Goal: Information Seeking & Learning: Compare options

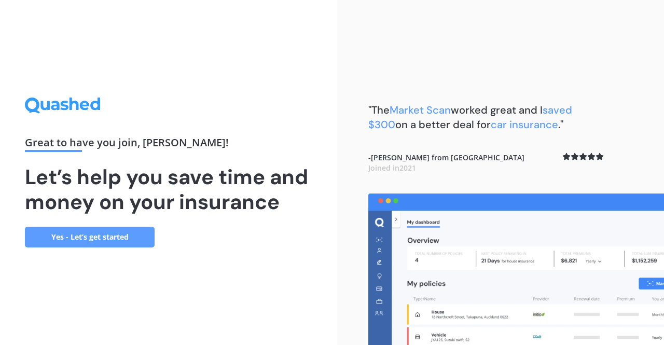
click at [109, 235] on link "Yes - Let’s get started" at bounding box center [90, 237] width 130 height 21
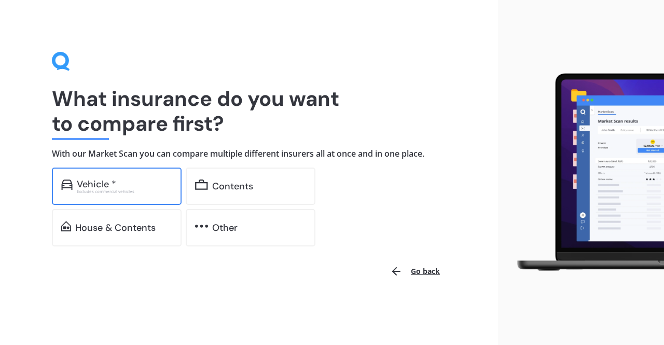
click at [132, 181] on div "Vehicle *" at bounding box center [124, 184] width 95 height 10
click at [139, 186] on div "Vehicle *" at bounding box center [124, 184] width 95 height 10
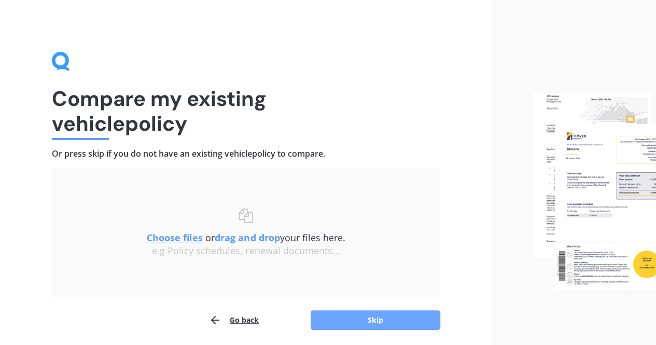
click at [383, 313] on button "Skip" at bounding box center [376, 320] width 130 height 20
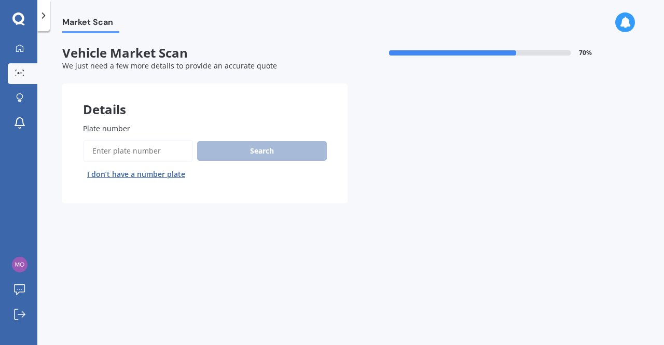
click at [155, 146] on input "Plate number" at bounding box center [138, 151] width 110 height 22
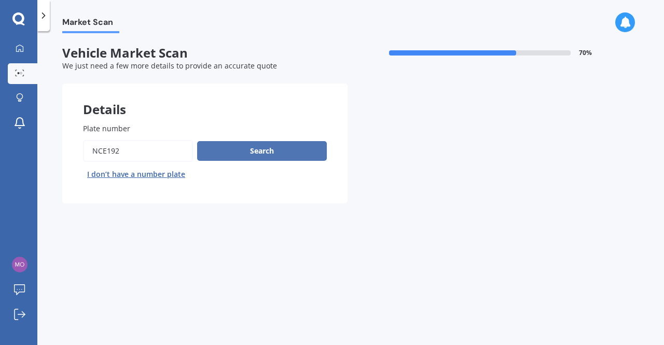
type input "nce192"
click at [208, 156] on button "Search" at bounding box center [262, 151] width 130 height 20
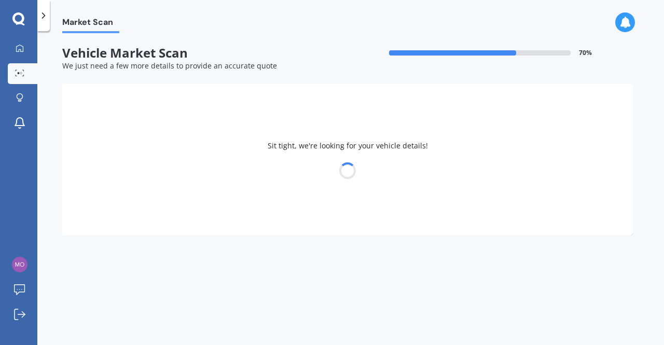
select select "KIA"
select select "RIO"
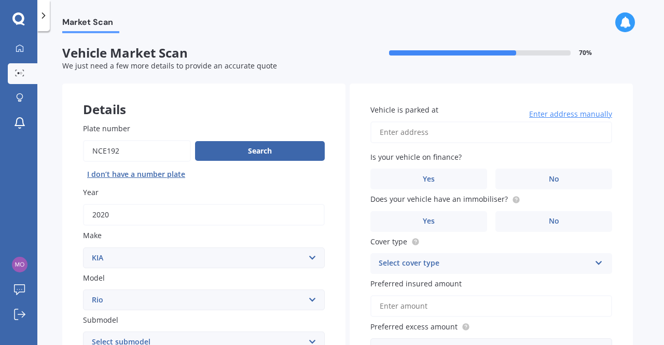
click at [556, 190] on div "Vehicle is parked at Enter address manually Is your vehicle on finance? Yes No …" at bounding box center [490, 231] width 283 height 297
click at [556, 178] on span "No" at bounding box center [554, 179] width 10 height 9
click at [0, 0] on input "No" at bounding box center [0, 0] width 0 height 0
click at [458, 133] on input "Vehicle is parked at" at bounding box center [491, 132] width 242 height 22
type input "[STREET_ADDRESS]"
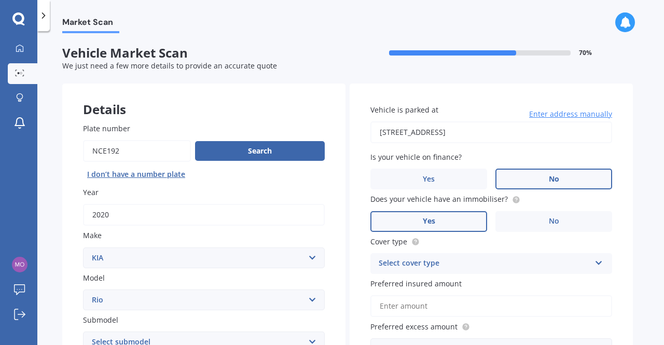
click at [438, 223] on label "Yes" at bounding box center [428, 221] width 117 height 21
click at [0, 0] on input "Yes" at bounding box center [0, 0] width 0 height 0
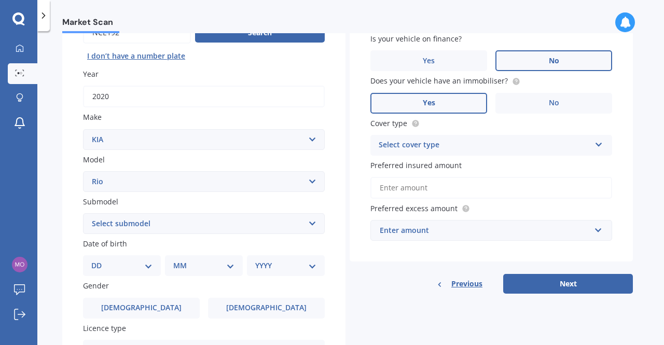
scroll to position [120, 0]
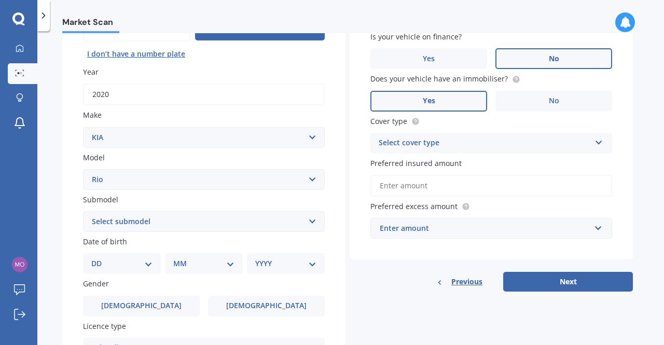
click at [515, 145] on div "Select cover type" at bounding box center [485, 143] width 212 height 12
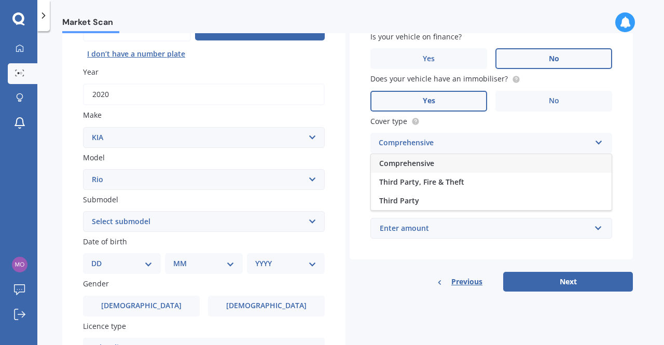
click at [493, 159] on div "Comprehensive" at bounding box center [491, 163] width 241 height 19
click at [485, 188] on input "Preferred insured amount" at bounding box center [491, 186] width 242 height 22
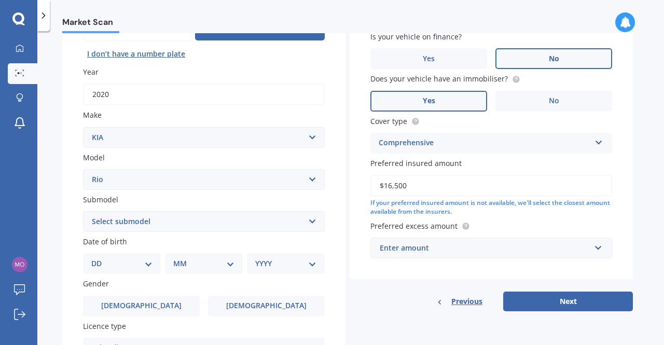
type input "$16,500"
click at [440, 250] on div "Enter amount" at bounding box center [485, 247] width 211 height 11
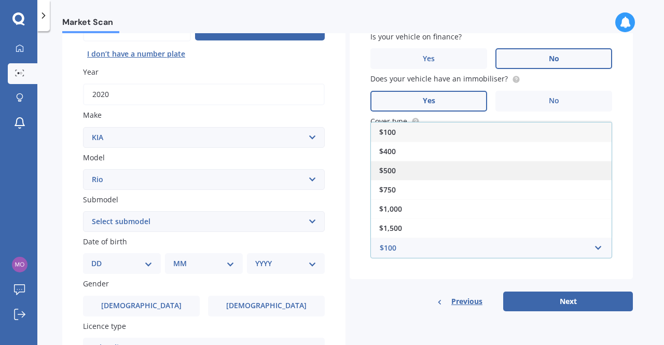
click at [407, 168] on div "$500" at bounding box center [491, 170] width 241 height 19
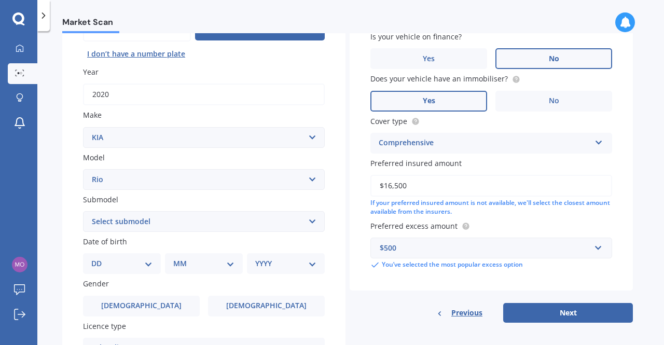
click at [278, 228] on select "Select submodel (All) 1.4 Diesel Manual EX GT-Line GT-Line Plus Limited LX auto…" at bounding box center [204, 221] width 242 height 21
select select "LX AUTO"
click at [83, 212] on select "Select submodel (All) 1.4 Diesel Manual EX GT-Line GT-Line Plus Limited LX auto…" at bounding box center [204, 221] width 242 height 21
click at [148, 267] on select "DD 01 02 03 04 05 06 07 08 09 10 11 12 13 14 15 16 17 18 19 20 21 22 23 24 25 2…" at bounding box center [121, 263] width 61 height 11
select select "07"
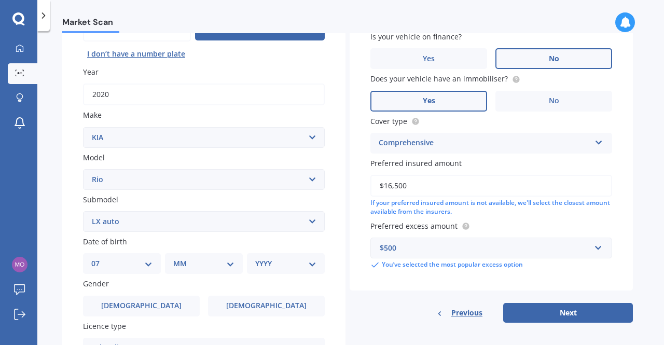
click at [100, 258] on select "DD 01 02 03 04 05 06 07 08 09 10 11 12 13 14 15 16 17 18 19 20 21 22 23 24 25 2…" at bounding box center [121, 263] width 61 height 11
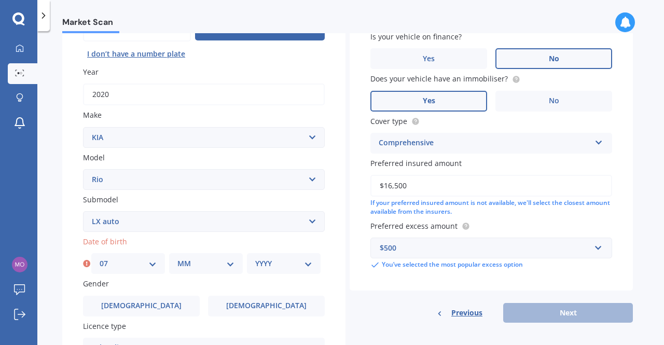
click at [186, 258] on div "MM 01 02 03 04 05 06 07 08 09 10 11 12" at bounding box center [206, 263] width 74 height 21
click at [222, 269] on select "MM 01 02 03 04 05 06 07 08 09 10 11 12" at bounding box center [205, 263] width 57 height 11
select select "05"
click at [177, 258] on select "MM 01 02 03 04 05 06 07 08 09 10 11 12" at bounding box center [205, 263] width 57 height 11
click at [296, 267] on select "YYYY 2025 2024 2023 2022 2021 2020 2019 2018 2017 2016 2015 2014 2013 2012 2011…" at bounding box center [283, 263] width 57 height 11
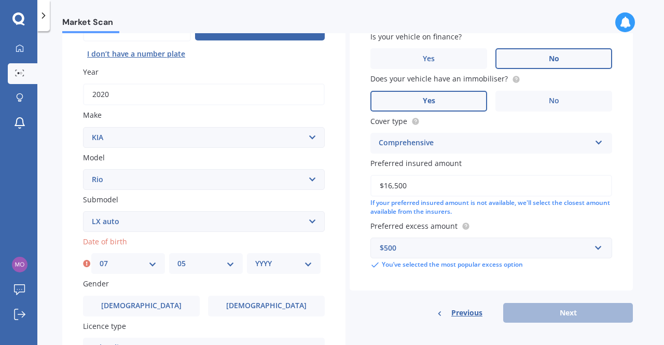
select select "1980"
click at [255, 258] on select "YYYY 2025 2024 2023 2022 2021 2020 2019 2018 2017 2016 2015 2014 2013 2012 2011…" at bounding box center [283, 263] width 57 height 11
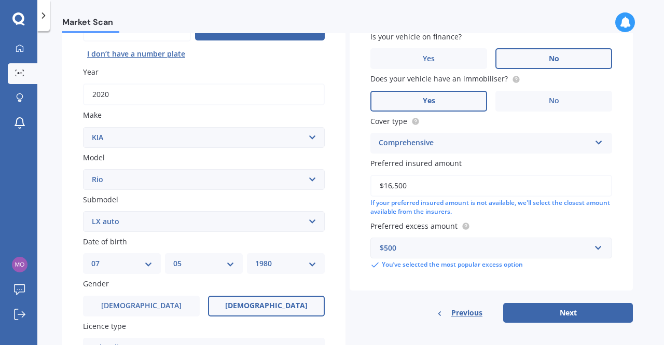
click at [250, 305] on label "[DEMOGRAPHIC_DATA]" at bounding box center [266, 306] width 117 height 21
click at [0, 0] on input "[DEMOGRAPHIC_DATA]" at bounding box center [0, 0] width 0 height 0
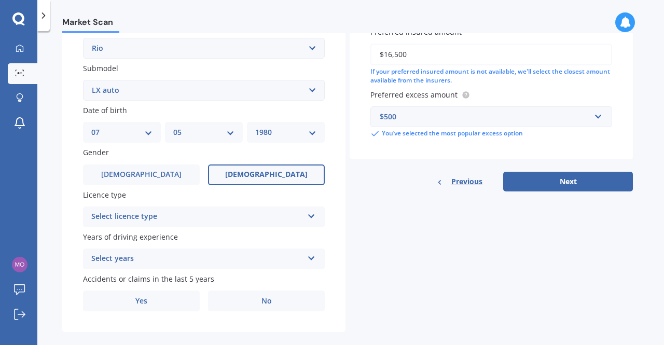
scroll to position [267, 0]
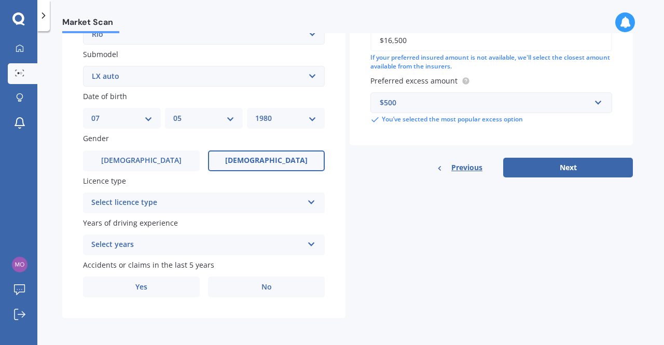
click at [284, 201] on div "Select licence type" at bounding box center [197, 203] width 212 height 12
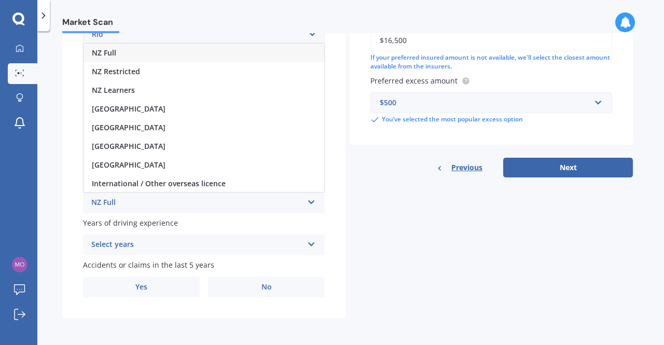
click at [283, 50] on div "NZ Full" at bounding box center [203, 53] width 241 height 19
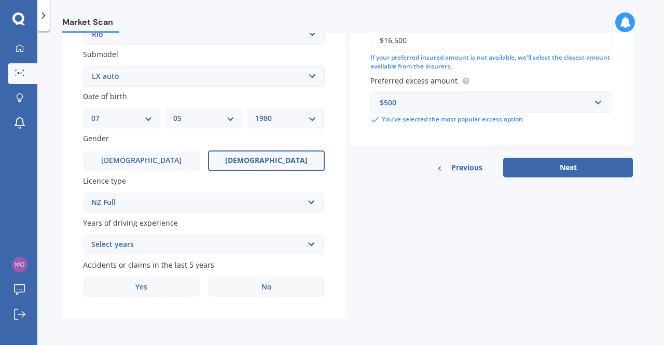
click at [283, 244] on div "Select years" at bounding box center [197, 245] width 212 height 12
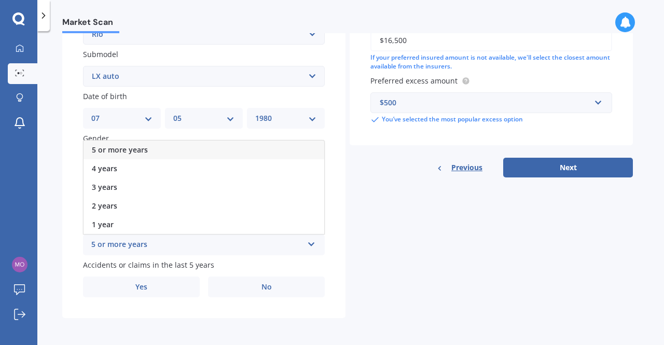
click at [290, 147] on div "5 or more years" at bounding box center [203, 150] width 241 height 19
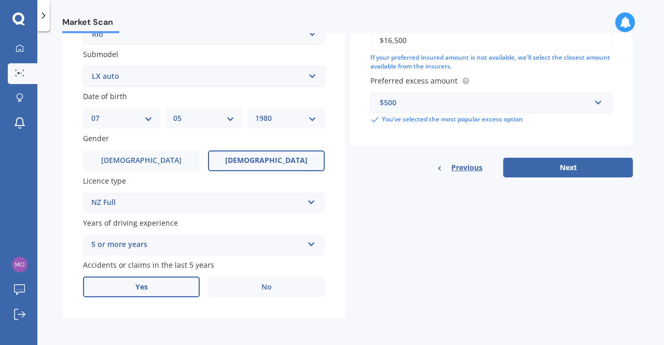
click at [183, 290] on label "Yes" at bounding box center [141, 286] width 117 height 21
click at [0, 0] on input "Yes" at bounding box center [0, 0] width 0 height 0
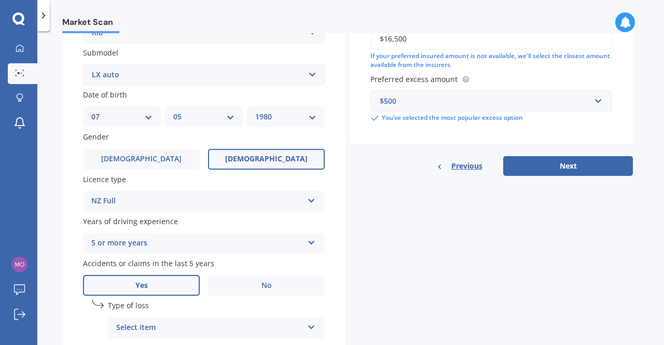
scroll to position [380, 0]
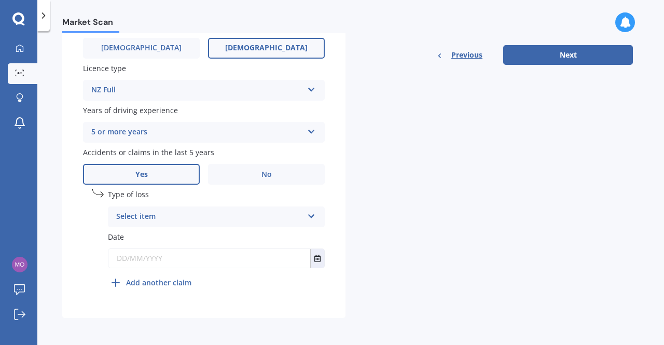
click at [281, 206] on div "Type of loss Select item At fault accident Not at fault accident" at bounding box center [216, 208] width 217 height 38
click at [301, 219] on div "Select item" at bounding box center [209, 217] width 187 height 12
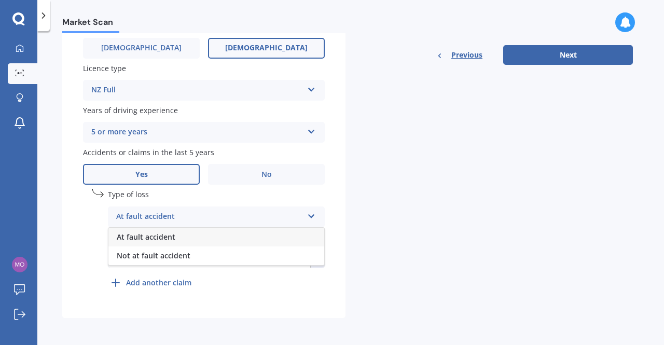
click at [287, 238] on div "At fault accident" at bounding box center [216, 237] width 216 height 19
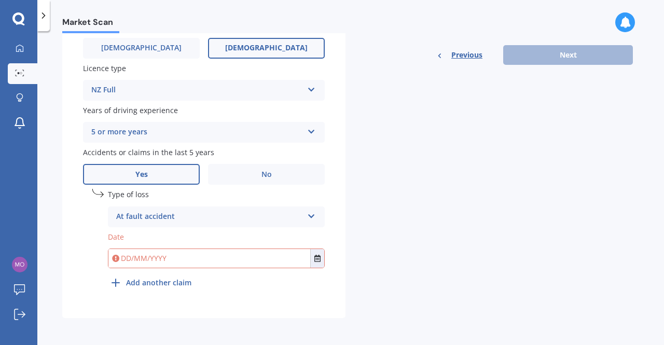
click at [283, 266] on input "text" at bounding box center [209, 258] width 202 height 19
type input "[DATE]"
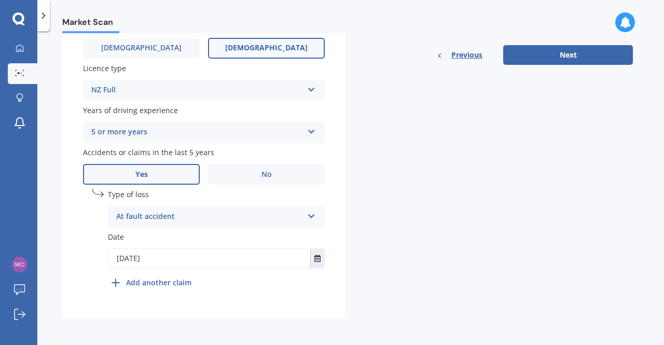
click at [181, 221] on div "At fault accident" at bounding box center [209, 217] width 187 height 12
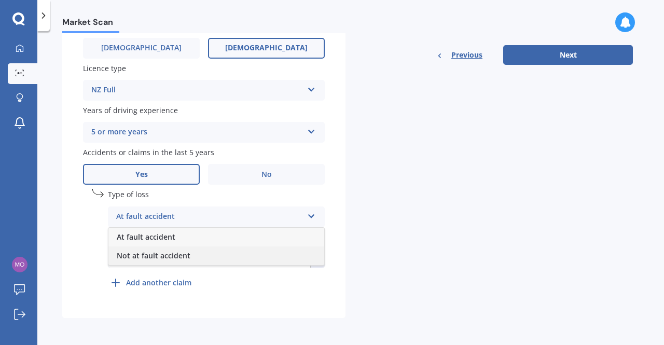
click at [178, 251] on span "Not at fault accident" at bounding box center [154, 255] width 74 height 10
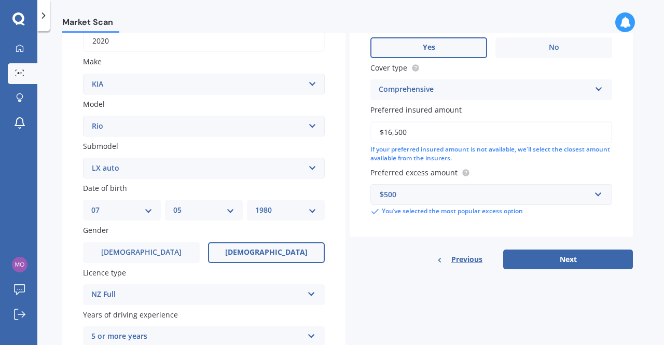
scroll to position [177, 0]
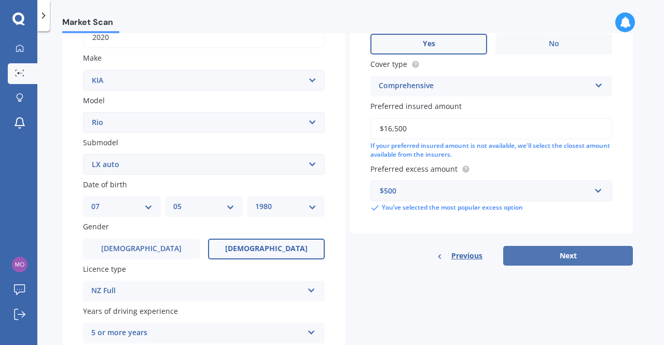
click at [542, 252] on button "Next" at bounding box center [568, 256] width 130 height 20
select select "07"
select select "05"
select select "1980"
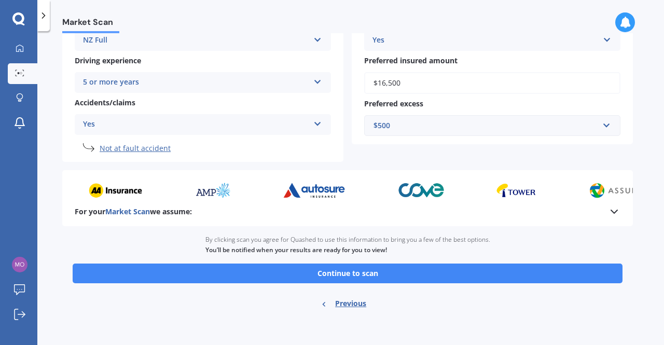
scroll to position [208, 0]
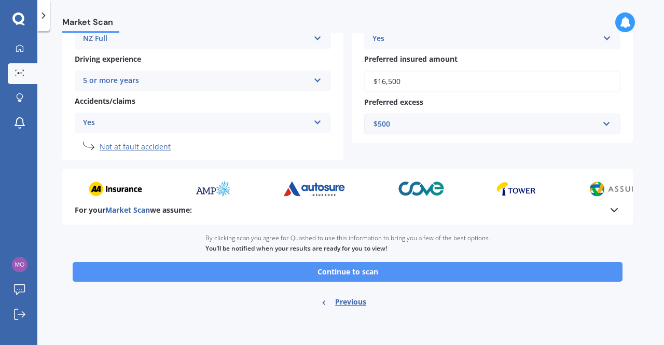
click at [405, 270] on button "Continue to scan" at bounding box center [348, 272] width 550 height 20
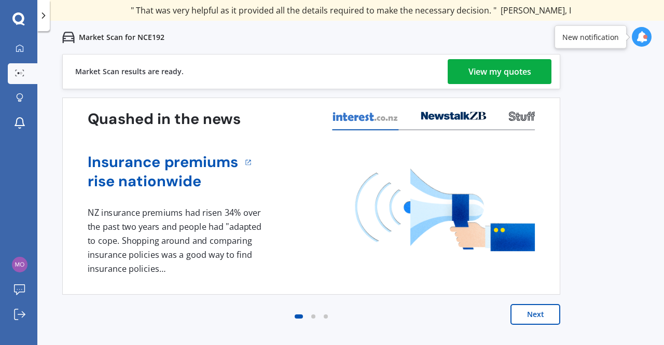
click at [504, 73] on div "View my quotes" at bounding box center [499, 71] width 63 height 25
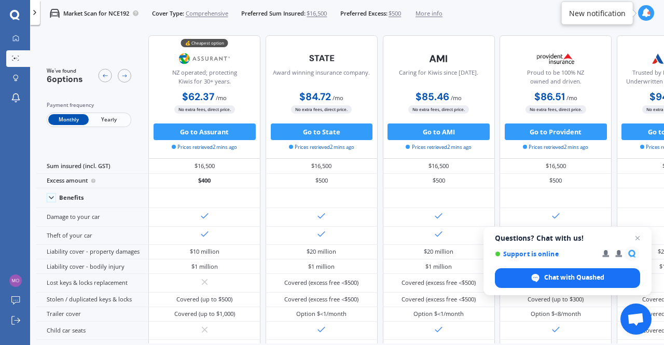
click at [111, 118] on span "Yearly" at bounding box center [109, 119] width 40 height 11
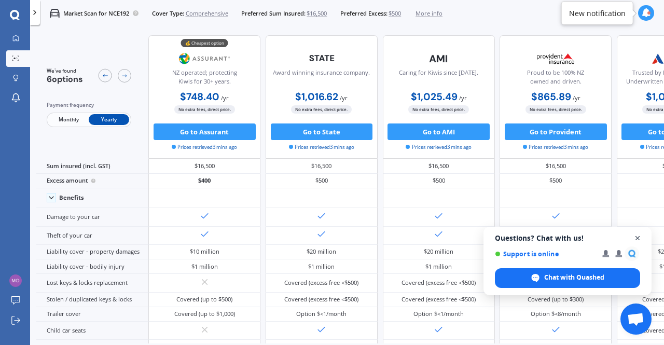
click at [640, 238] on span "Close chat" at bounding box center [637, 238] width 13 height 13
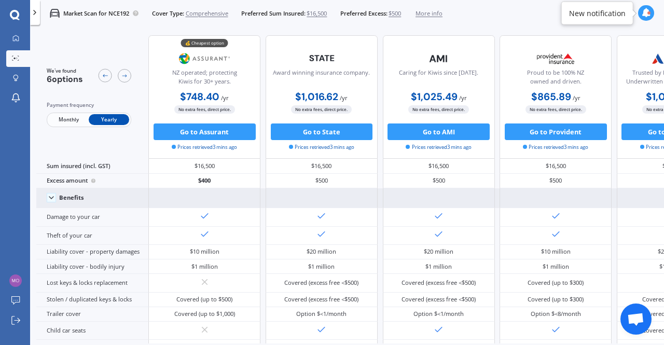
click at [51, 199] on polyline at bounding box center [51, 198] width 4 height 2
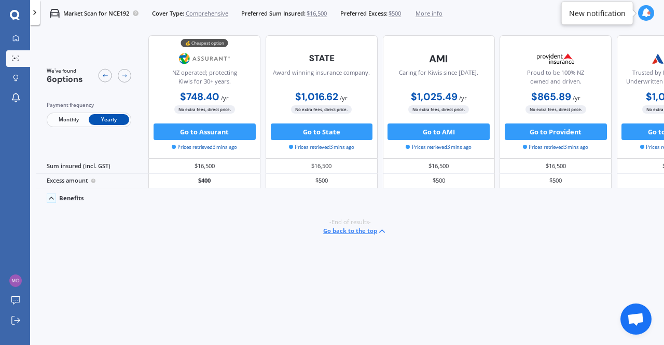
click at [51, 199] on icon at bounding box center [51, 198] width 8 height 8
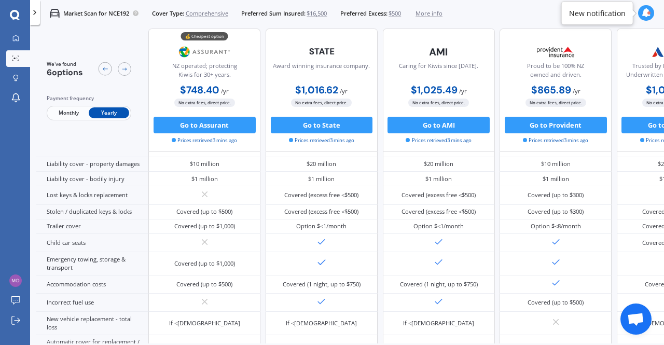
scroll to position [67, 0]
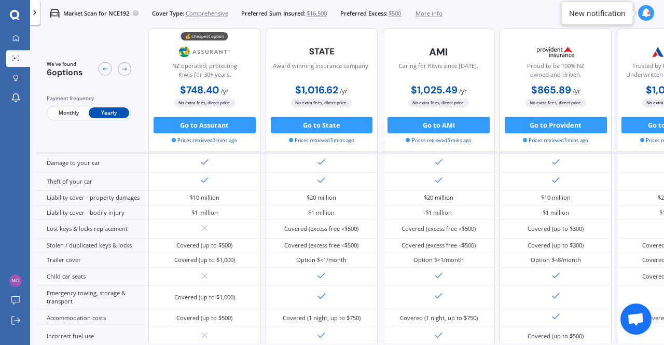
click at [71, 110] on span "Monthly" at bounding box center [68, 113] width 40 height 11
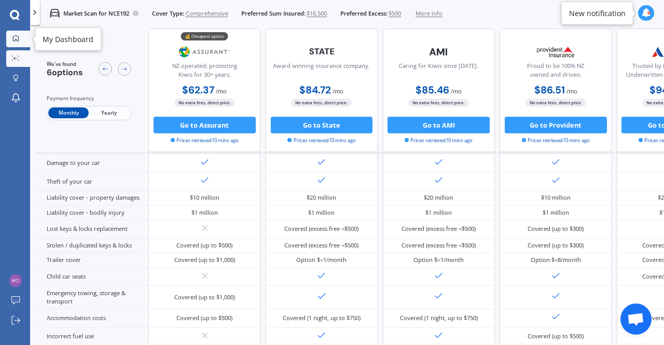
click at [16, 42] on div at bounding box center [15, 39] width 12 height 8
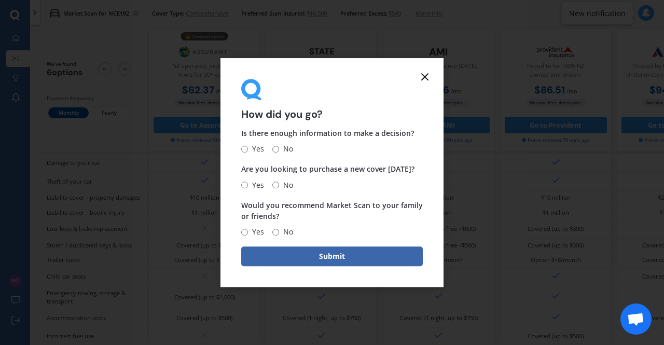
click at [245, 149] on input "Yes" at bounding box center [244, 149] width 7 height 7
radio input "true"
click at [273, 183] on input "No" at bounding box center [275, 184] width 7 height 7
radio input "true"
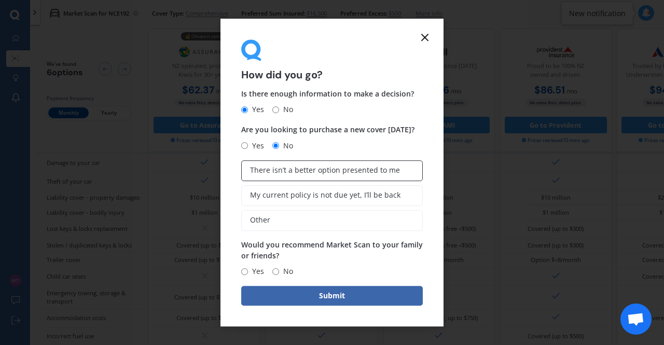
click at [358, 171] on span "There isn’t a better option presented to me" at bounding box center [325, 170] width 150 height 9
click at [0, 0] on input "There isn’t a better option presented to me" at bounding box center [0, 0] width 0 height 0
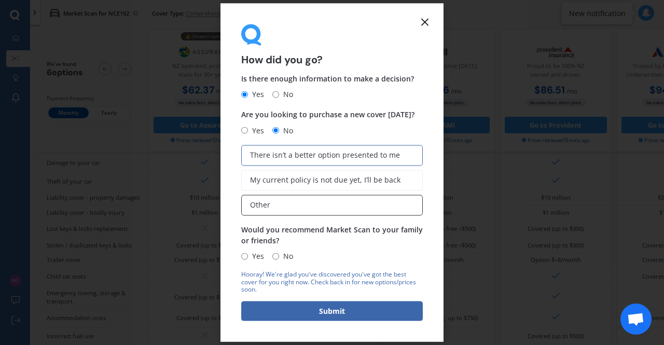
click at [349, 206] on label "Other" at bounding box center [331, 204] width 181 height 21
click at [0, 0] on input "Other" at bounding box center [0, 0] width 0 height 0
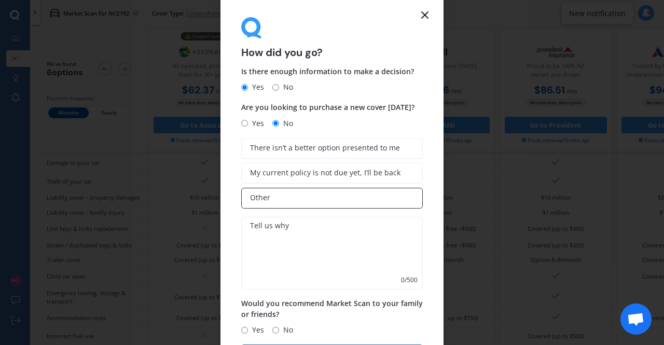
click at [349, 206] on label "Other" at bounding box center [331, 198] width 181 height 21
click at [0, 0] on input "Other" at bounding box center [0, 0] width 0 height 0
click at [354, 157] on label "There isn’t a better option presented to me" at bounding box center [331, 148] width 181 height 21
click at [0, 0] on input "There isn’t a better option presented to me" at bounding box center [0, 0] width 0 height 0
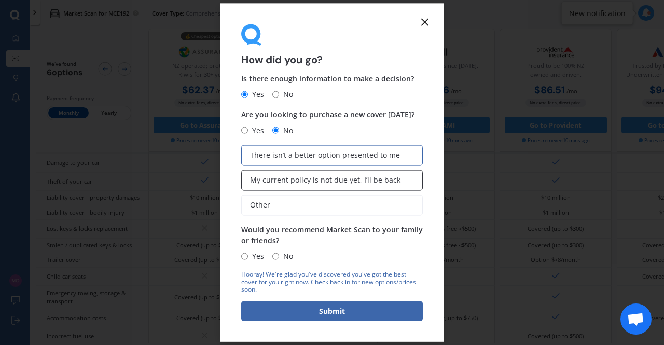
click at [360, 179] on span "My current policy is not due yet, I’ll be back" at bounding box center [325, 180] width 150 height 9
click at [0, 0] on input "My current policy is not due yet, I’ll be back" at bounding box center [0, 0] width 0 height 0
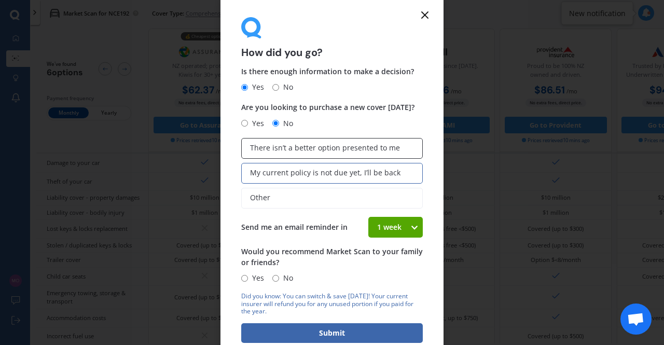
click at [361, 140] on label "There isn’t a better option presented to me" at bounding box center [331, 148] width 181 height 21
click at [0, 0] on input "There isn’t a better option presented to me" at bounding box center [0, 0] width 0 height 0
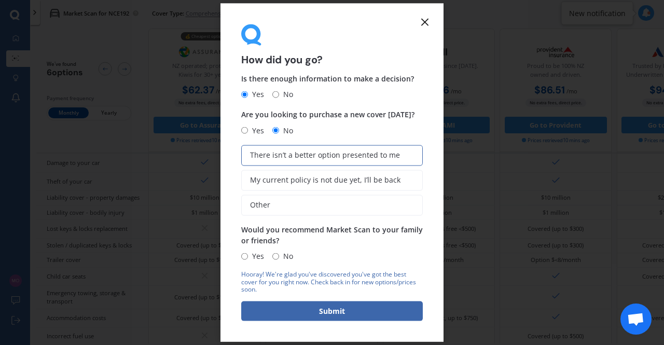
click at [278, 257] on input "No" at bounding box center [275, 256] width 7 height 7
radio input "true"
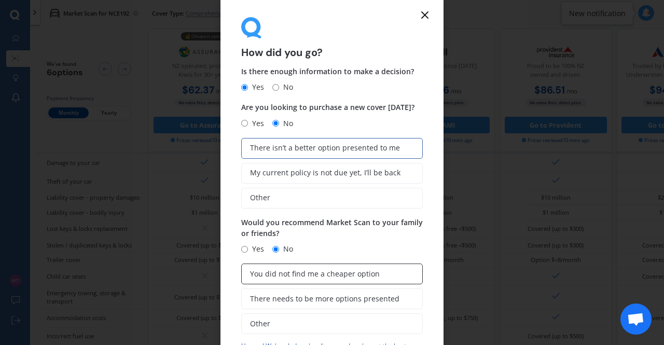
click at [335, 277] on span "You did not find me a cheaper option" at bounding box center [315, 274] width 130 height 9
click at [0, 0] on input "You did not find me a cheaper option" at bounding box center [0, 0] width 0 height 0
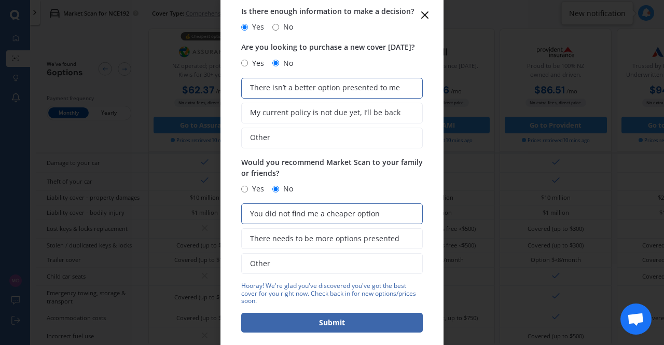
scroll to position [65, 0]
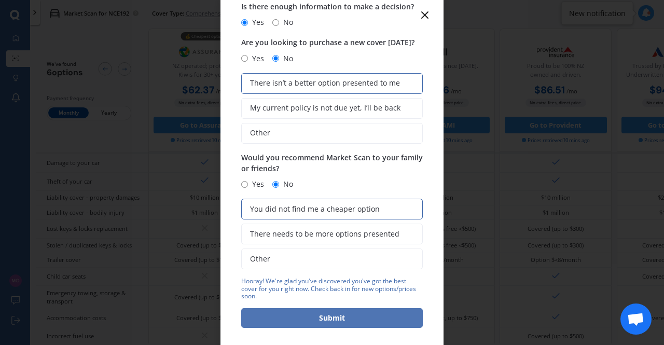
click at [357, 315] on button "Submit" at bounding box center [331, 318] width 181 height 20
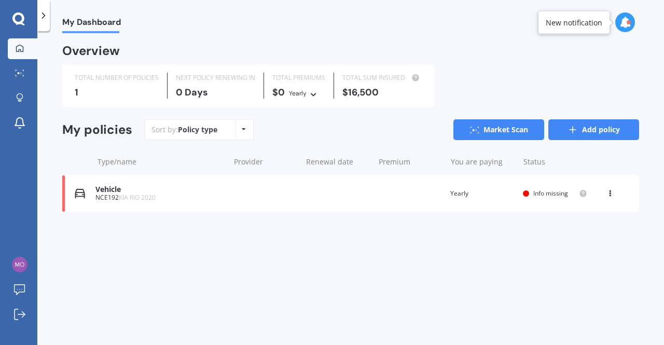
click at [594, 135] on link "Add policy" at bounding box center [593, 129] width 91 height 21
